Goal: Find specific page/section: Find specific page/section

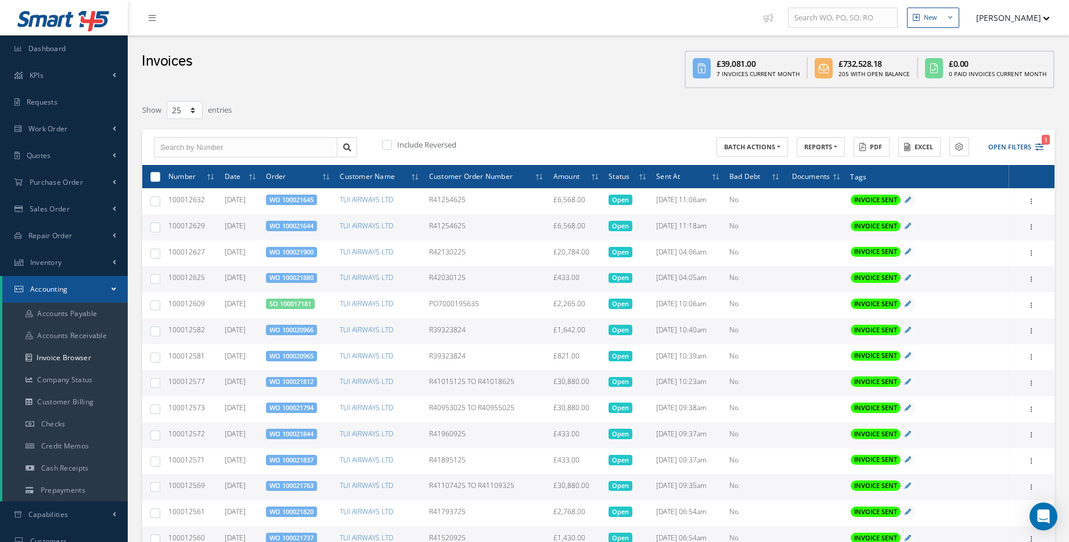
select select "25"
click at [87, 297] on link "Accounting" at bounding box center [64, 289] width 125 height 27
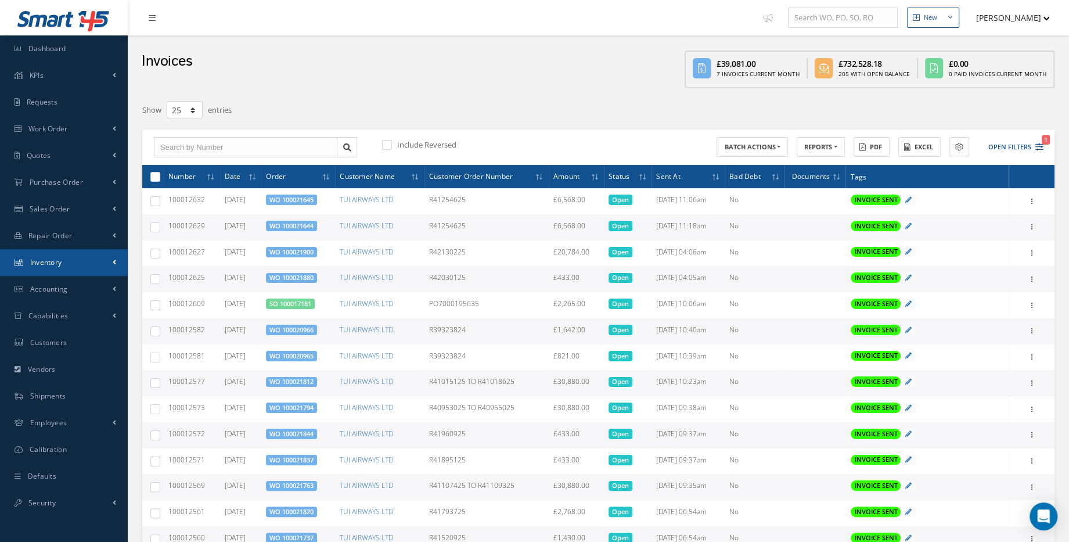
click at [64, 263] on link "Inventory" at bounding box center [64, 262] width 128 height 27
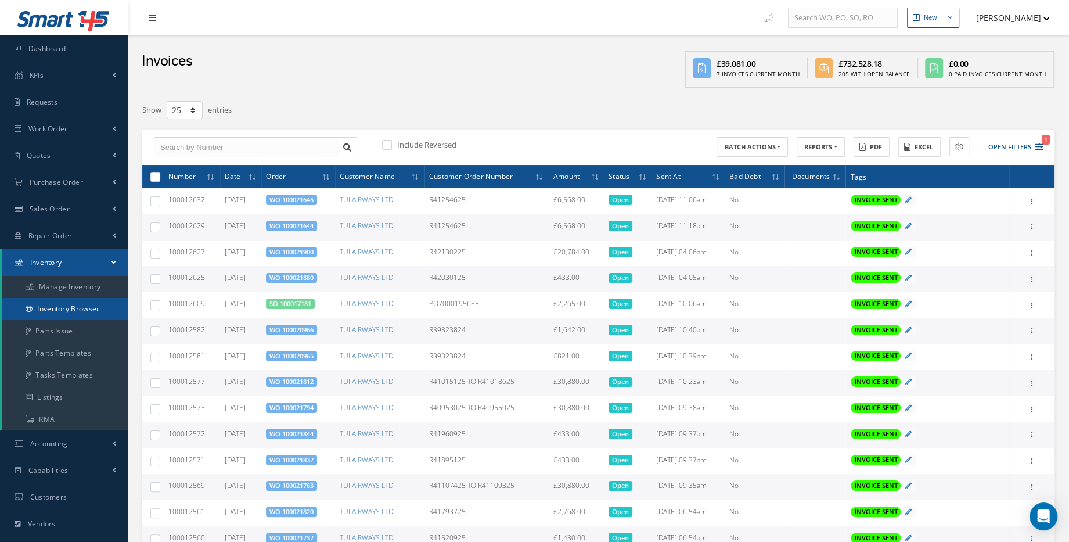
click at [62, 311] on link "Inventory Browser" at bounding box center [64, 309] width 125 height 22
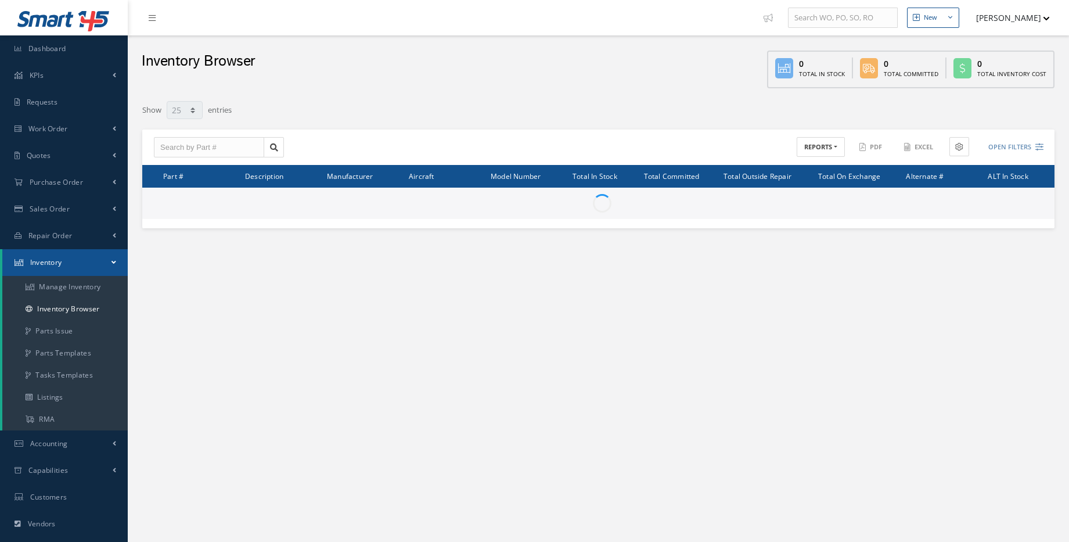
select select "25"
click at [187, 147] on input "text" at bounding box center [209, 147] width 110 height 21
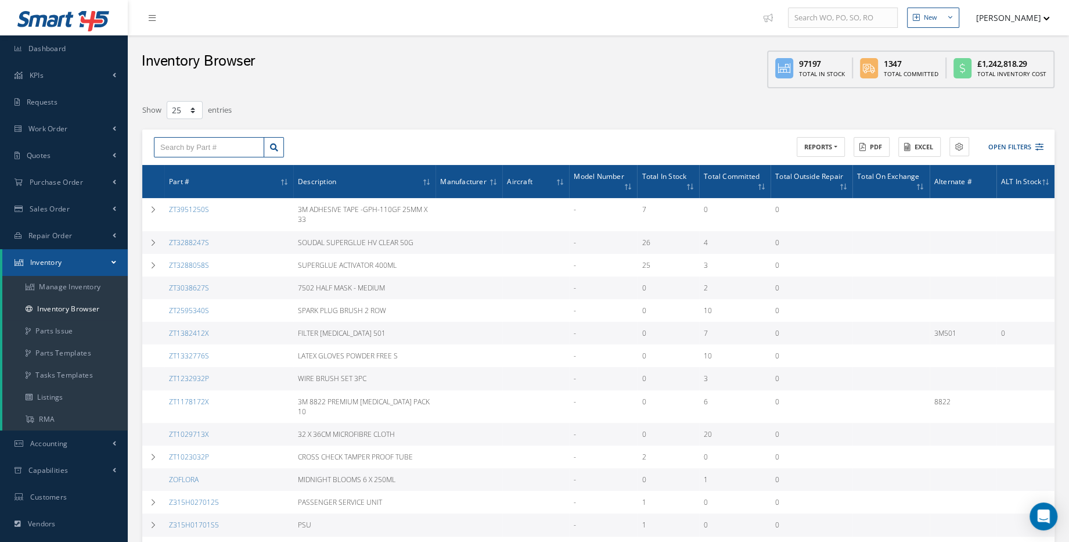
paste input "79379H0056-270"
type input "79379H0056-270"
click at [272, 146] on icon at bounding box center [274, 147] width 8 height 8
